Goal: Task Accomplishment & Management: Manage account settings

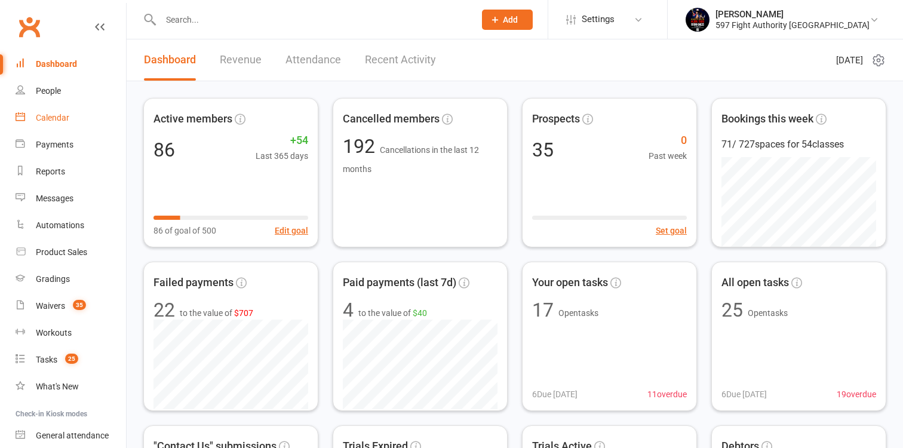
click at [63, 119] on div "Calendar" at bounding box center [52, 118] width 33 height 10
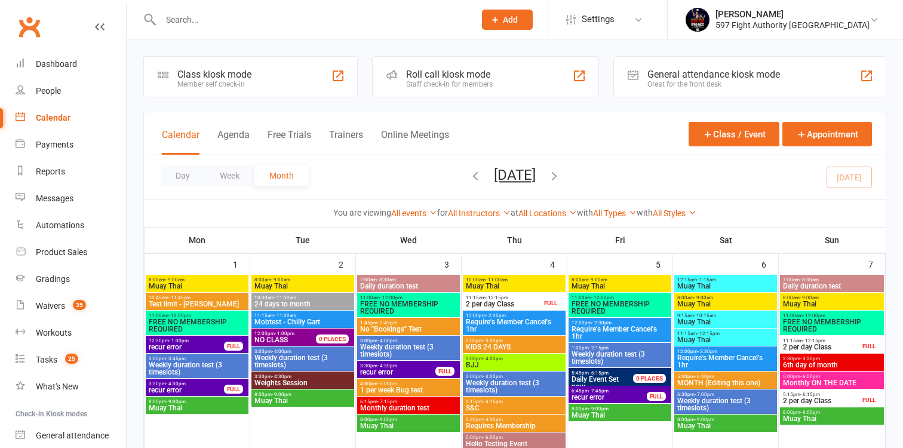
click at [407, 283] on span "Daily duration test" at bounding box center [409, 286] width 98 height 7
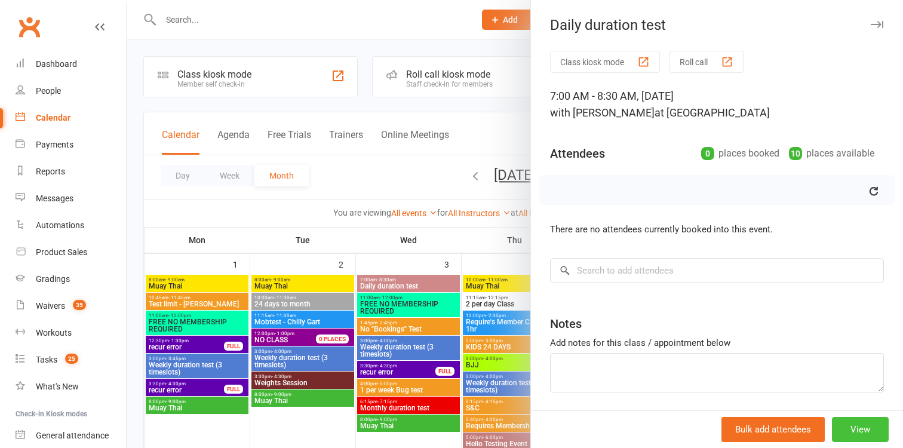
click at [850, 427] on button "View" at bounding box center [860, 429] width 57 height 25
